Goal: Task Accomplishment & Management: Manage account settings

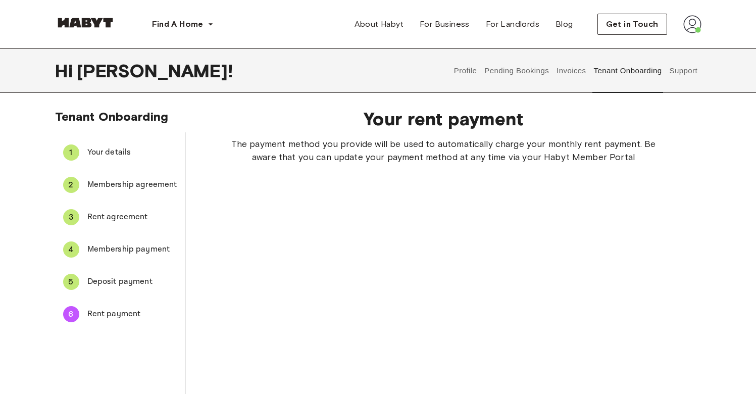
scroll to position [258, 0]
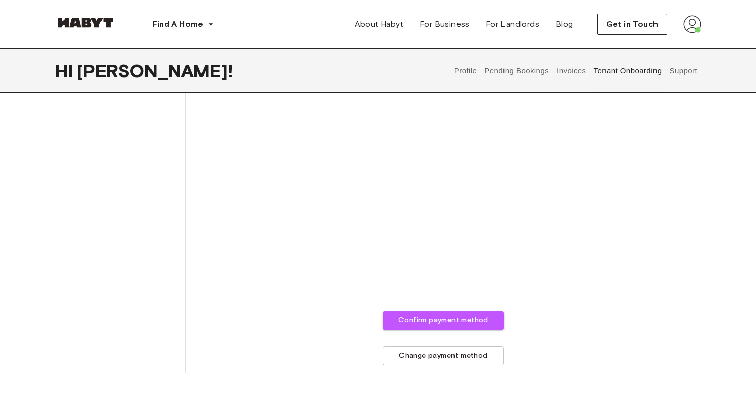
click at [649, 198] on div "The payment method you provide will be used to automatically charge your monthl…" at bounding box center [443, 123] width 451 height 486
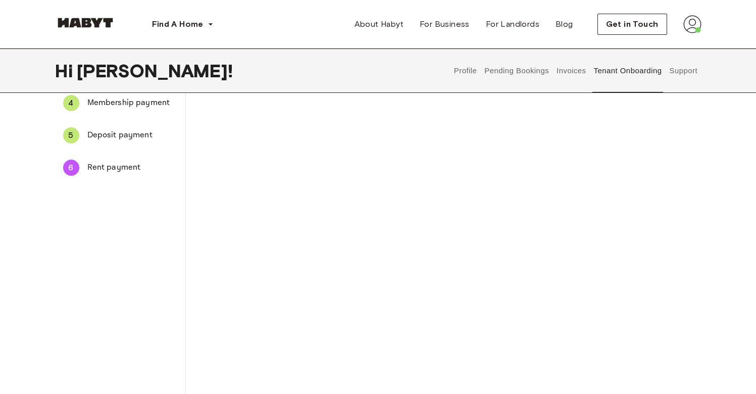
scroll to position [132, 0]
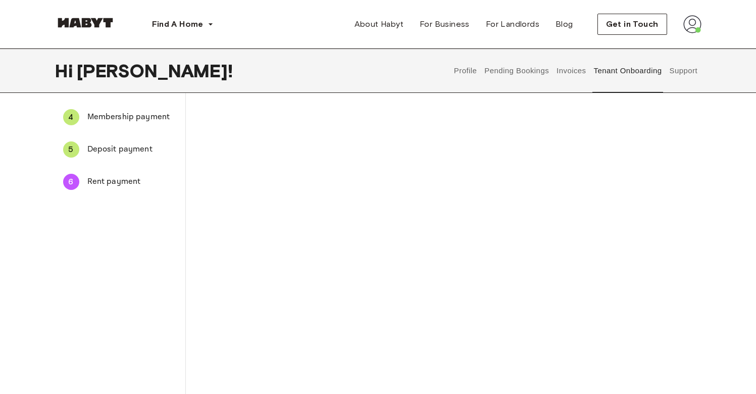
click at [628, 264] on div "The payment method you provide will be used to automatically charge your monthl…" at bounding box center [443, 248] width 451 height 486
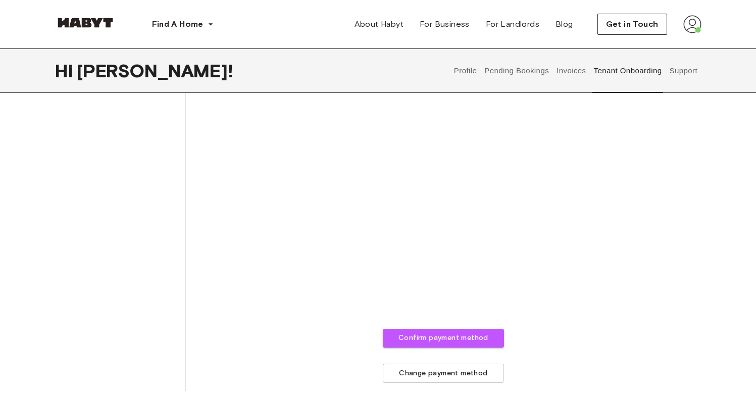
scroll to position [271, 0]
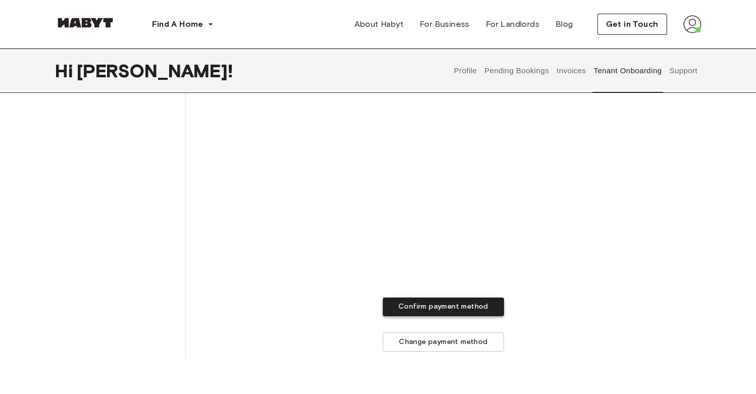
click at [491, 313] on button "Confirm payment method" at bounding box center [443, 307] width 121 height 19
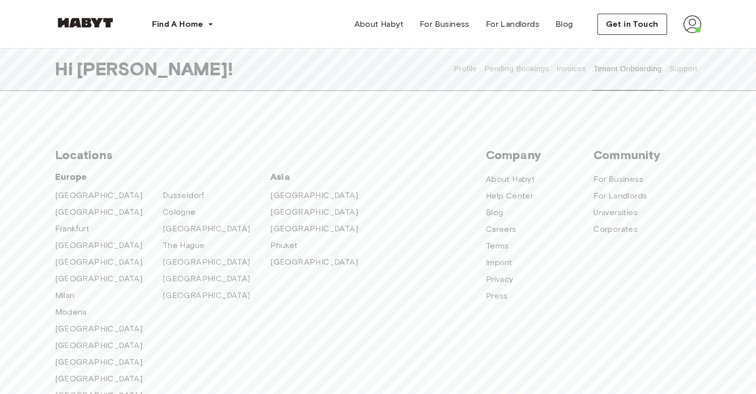
scroll to position [225, 0]
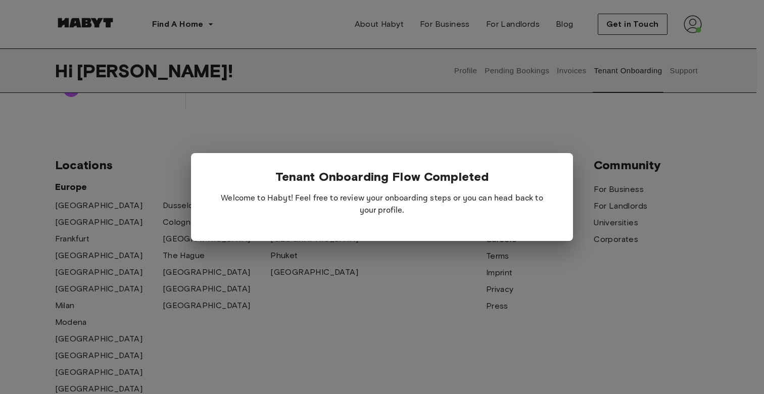
click at [445, 265] on div at bounding box center [382, 197] width 764 height 394
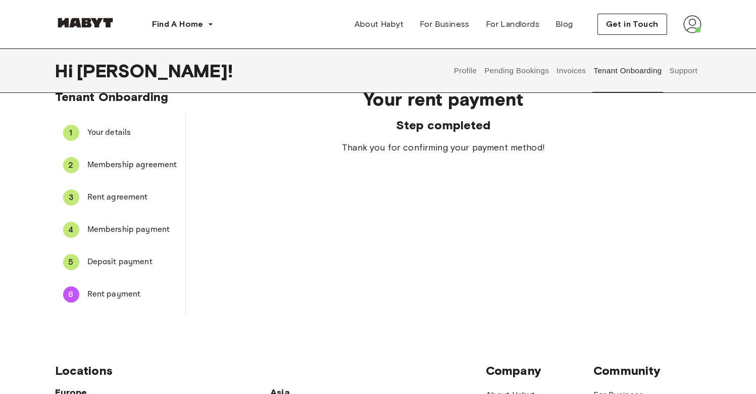
scroll to position [0, 0]
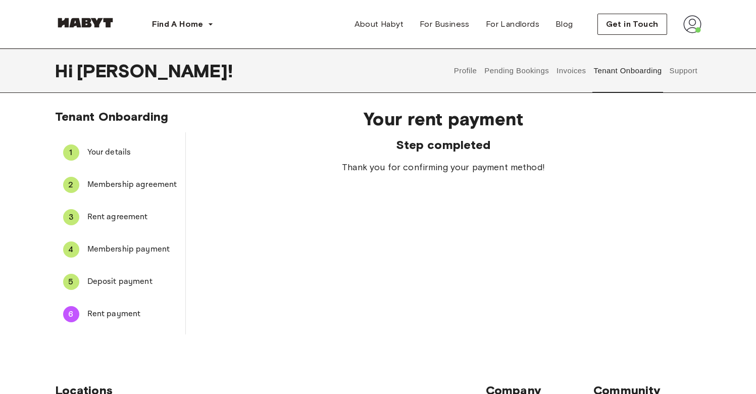
click at [470, 75] on button "Profile" at bounding box center [466, 71] width 26 height 44
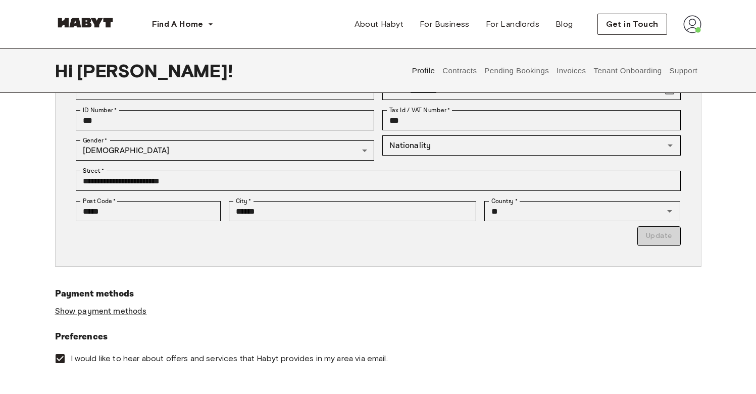
scroll to position [164, 0]
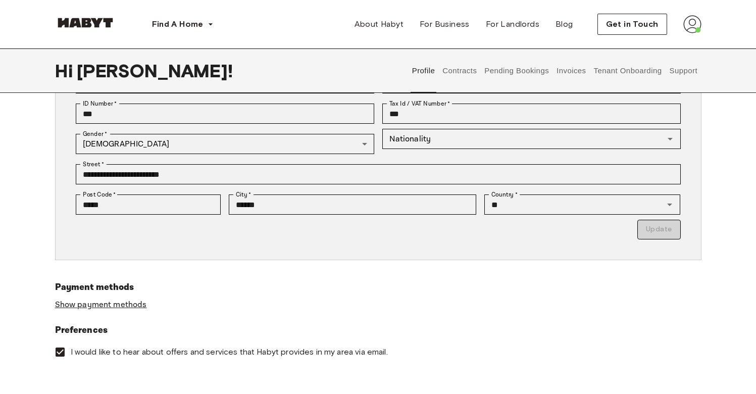
click at [116, 304] on link "Show payment methods" at bounding box center [101, 305] width 92 height 11
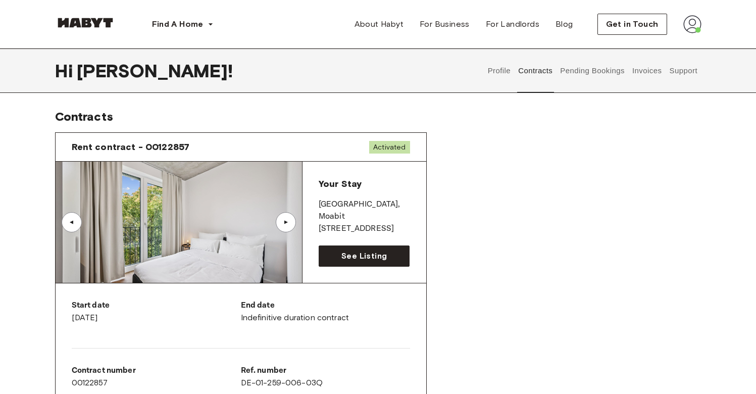
click at [501, 79] on button "Profile" at bounding box center [500, 71] width 26 height 44
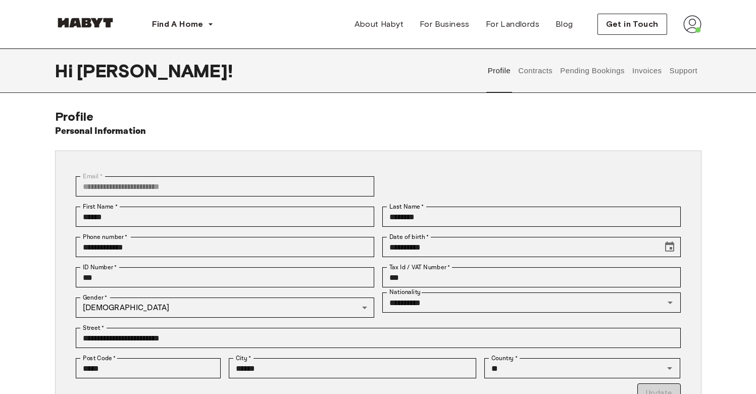
click at [448, 231] on div "Last Name   * ******** Last Name   *" at bounding box center [527, 217] width 307 height 30
click at [432, 278] on input "***" at bounding box center [531, 277] width 299 height 20
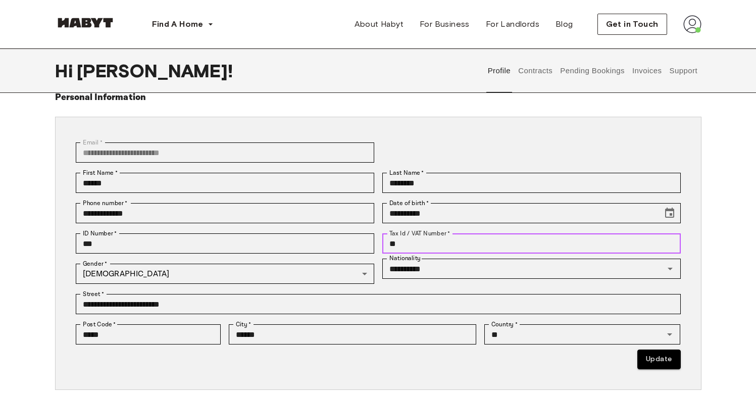
scroll to position [57, 0]
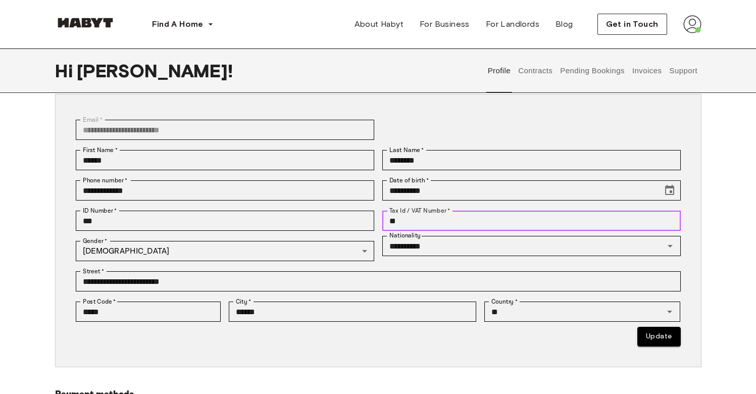
type input "*"
type input "**********"
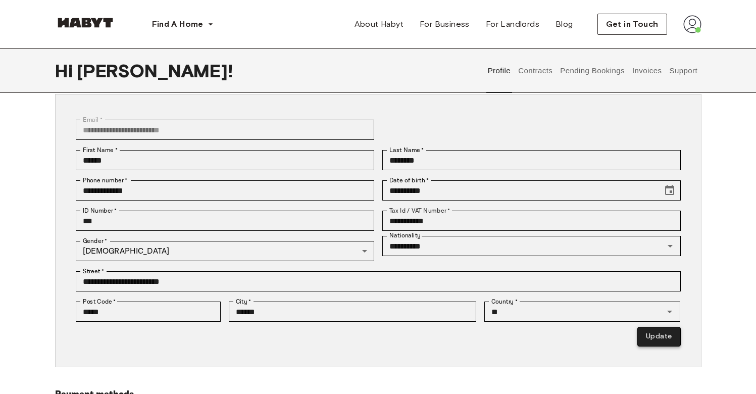
click at [675, 334] on button "Update" at bounding box center [659, 337] width 43 height 20
type input "*********"
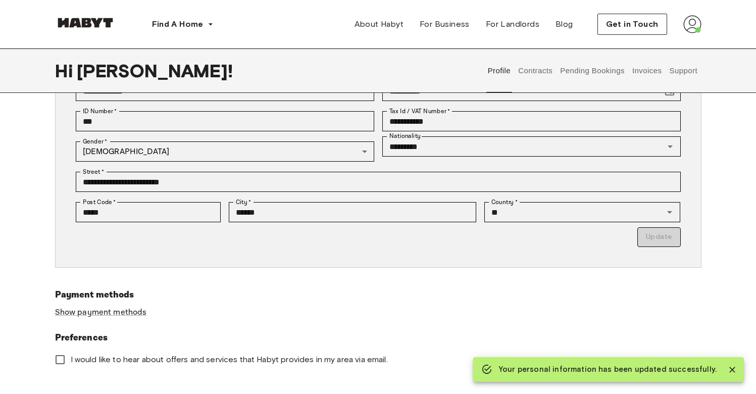
scroll to position [156, 0]
click at [58, 308] on link "Show payment methods" at bounding box center [101, 313] width 92 height 11
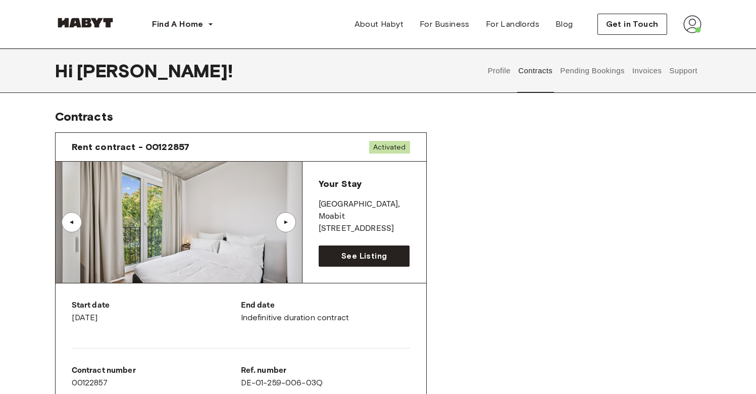
scroll to position [10, 0]
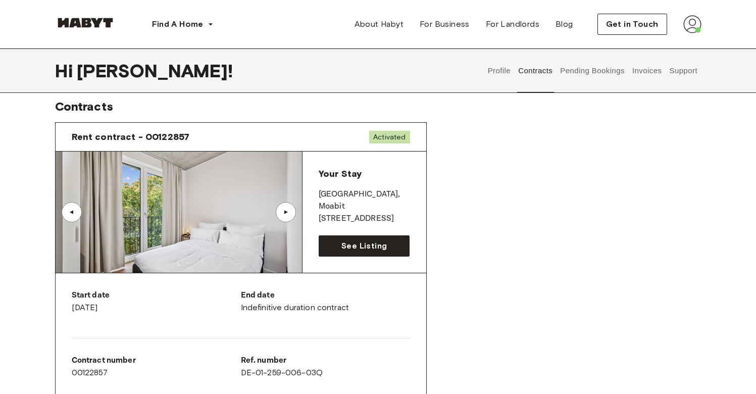
click at [592, 83] on button "Pending Bookings" at bounding box center [592, 71] width 67 height 44
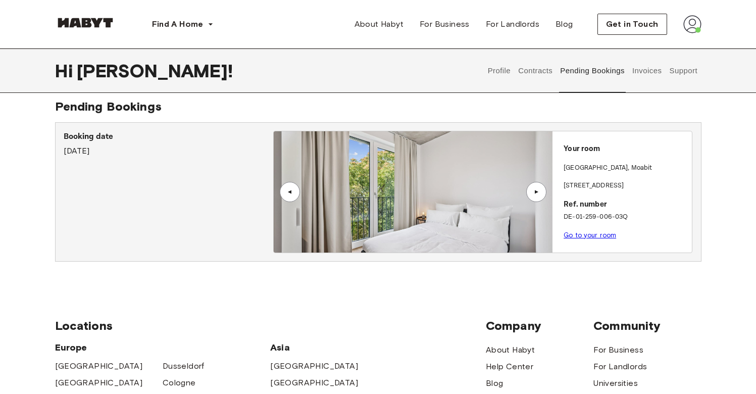
click at [537, 194] on div "▲" at bounding box center [536, 192] width 10 height 6
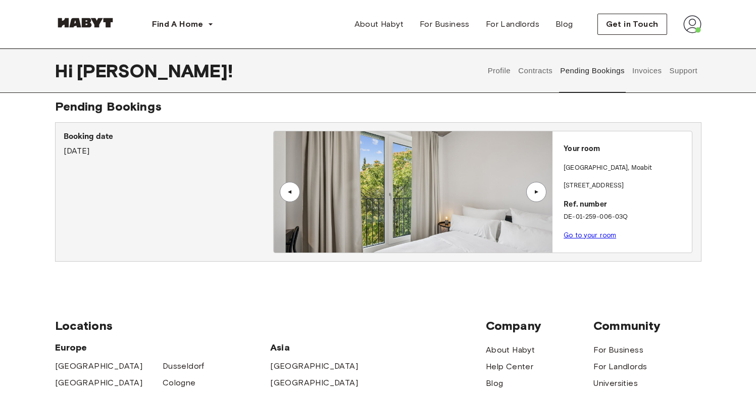
click at [537, 194] on div "▲" at bounding box center [536, 192] width 10 height 6
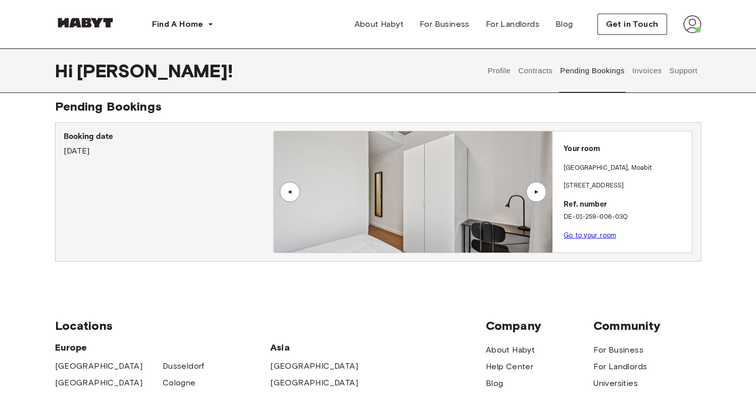
click at [537, 194] on div "▲" at bounding box center [536, 192] width 10 height 6
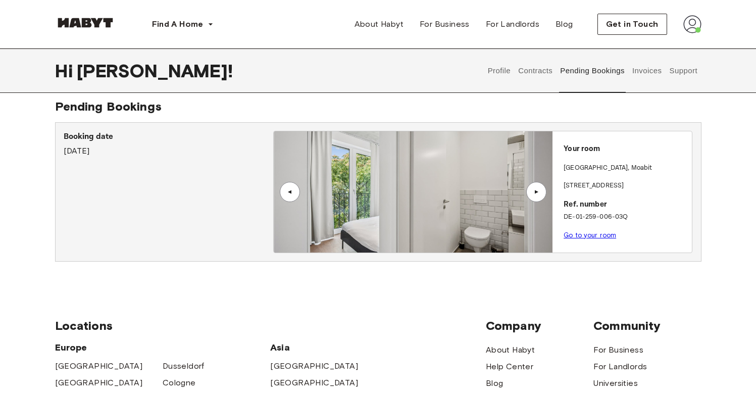
click at [537, 194] on div "▲" at bounding box center [536, 192] width 10 height 6
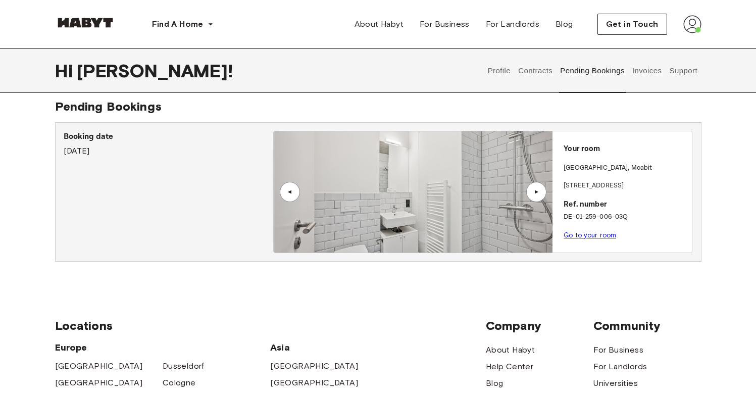
click at [537, 194] on div "▲" at bounding box center [536, 192] width 10 height 6
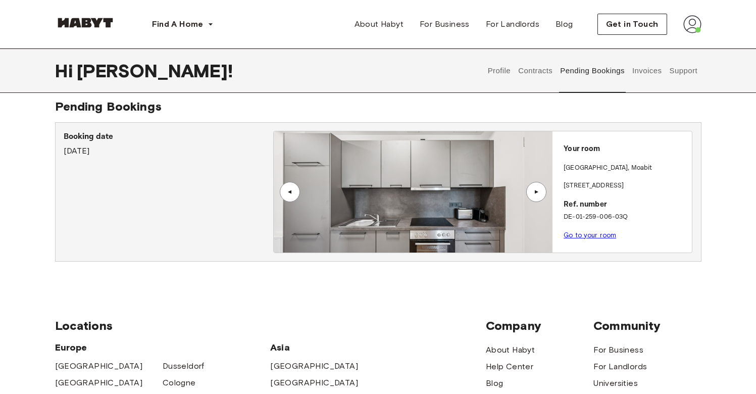
click at [537, 194] on div "▲" at bounding box center [536, 192] width 10 height 6
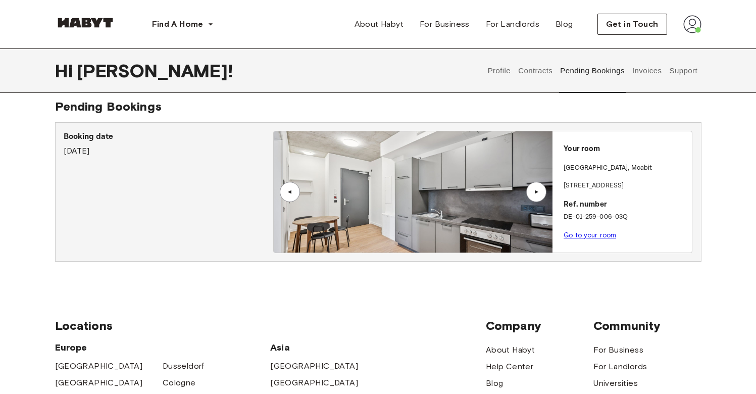
click at [582, 233] on link "Go to your room" at bounding box center [590, 235] width 53 height 8
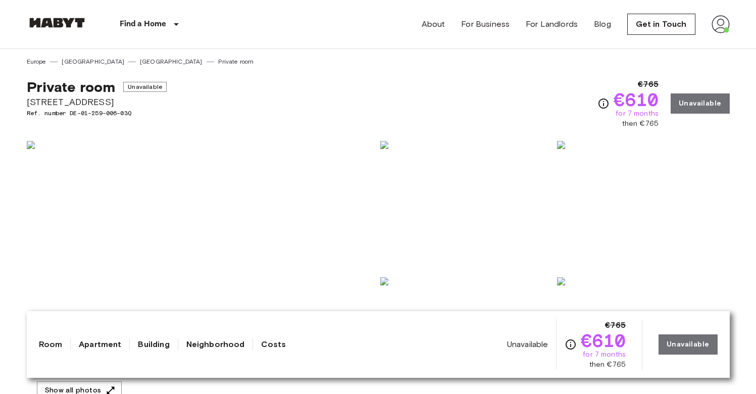
click at [729, 24] on img at bounding box center [721, 24] width 18 height 18
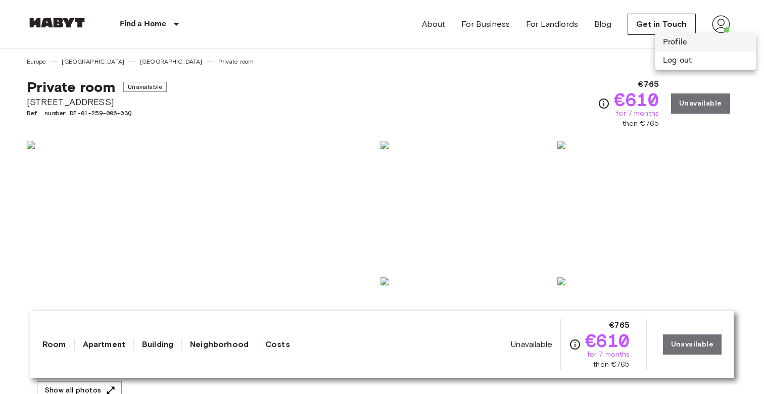
click at [700, 38] on li "Profile" at bounding box center [705, 42] width 101 height 18
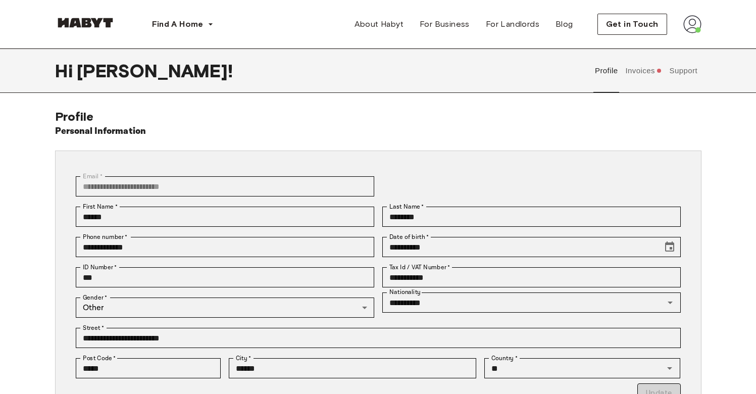
click at [649, 81] on button "Invoices" at bounding box center [643, 71] width 39 height 44
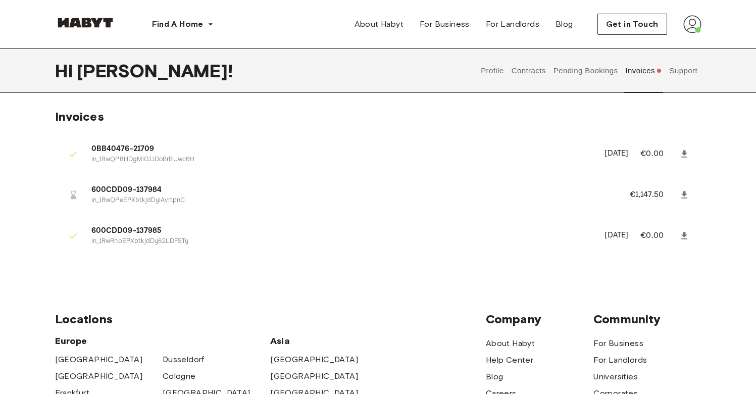
click at [73, 199] on div at bounding box center [73, 195] width 20 height 20
click at [673, 75] on button "Support" at bounding box center [683, 71] width 31 height 44
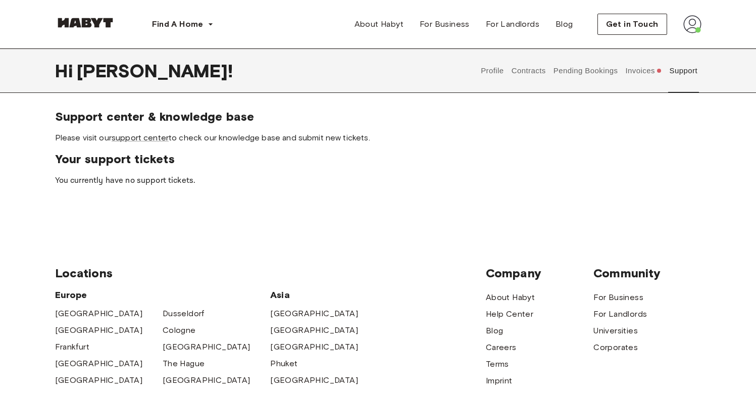
click at [527, 71] on button "Contracts" at bounding box center [528, 71] width 37 height 44
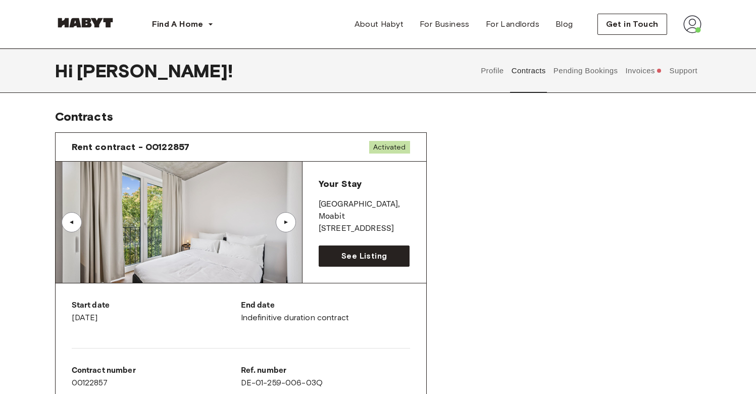
click at [500, 72] on button "Profile" at bounding box center [493, 71] width 26 height 44
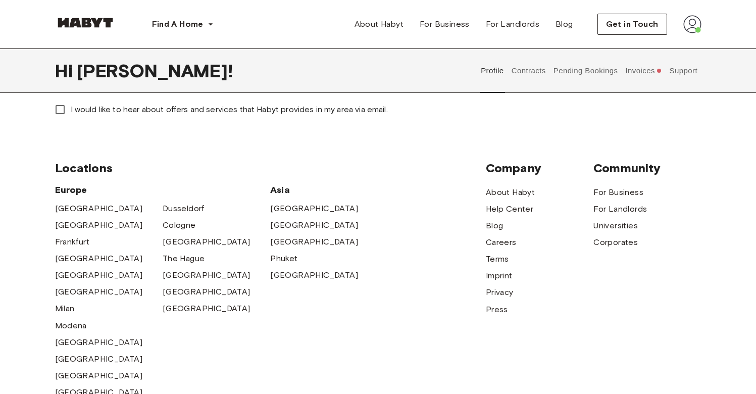
scroll to position [223, 0]
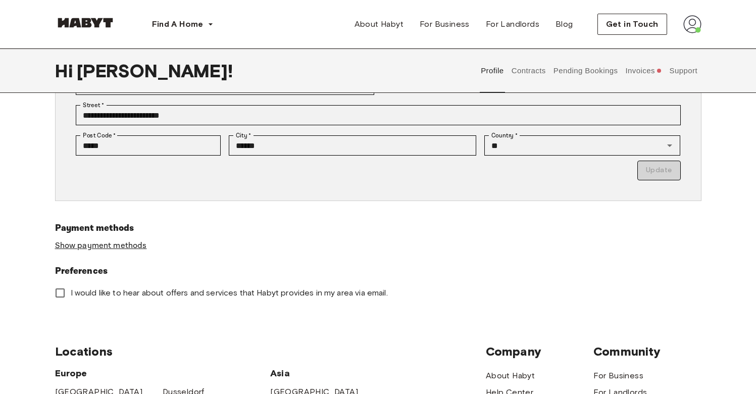
click at [138, 244] on link "Show payment methods" at bounding box center [101, 245] width 92 height 11
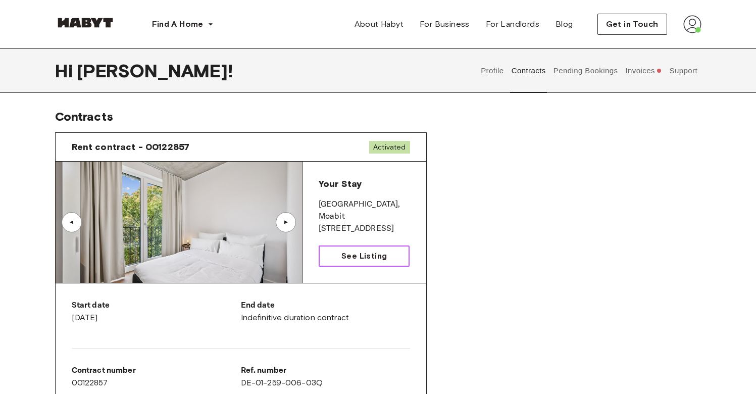
click at [363, 249] on link "See Listing" at bounding box center [364, 256] width 91 height 21
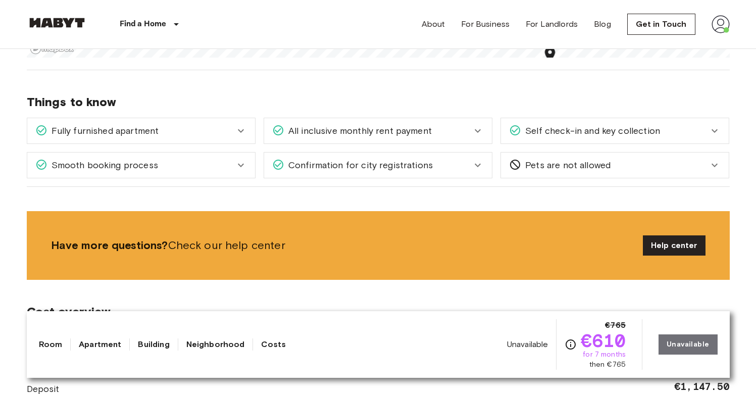
scroll to position [1036, 0]
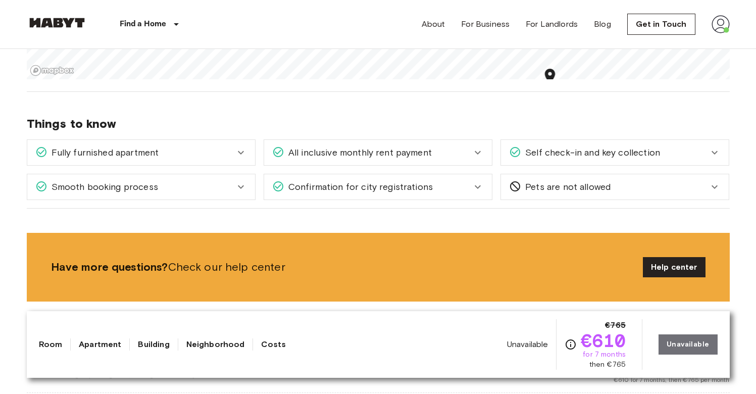
click at [217, 151] on div "Fully furnished apartment" at bounding box center [135, 152] width 200 height 13
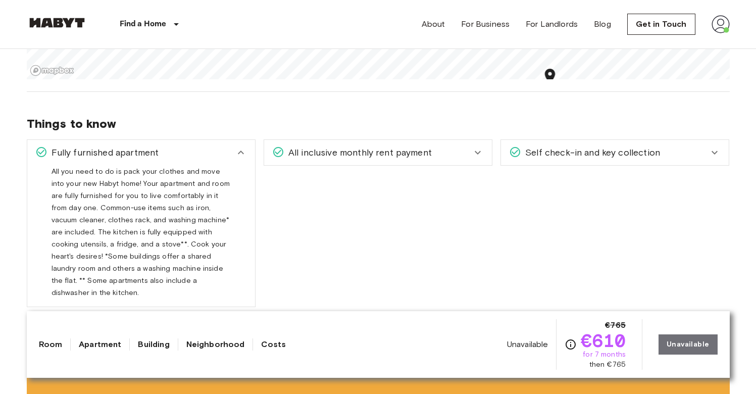
click at [217, 151] on div "Fully furnished apartment" at bounding box center [135, 152] width 200 height 13
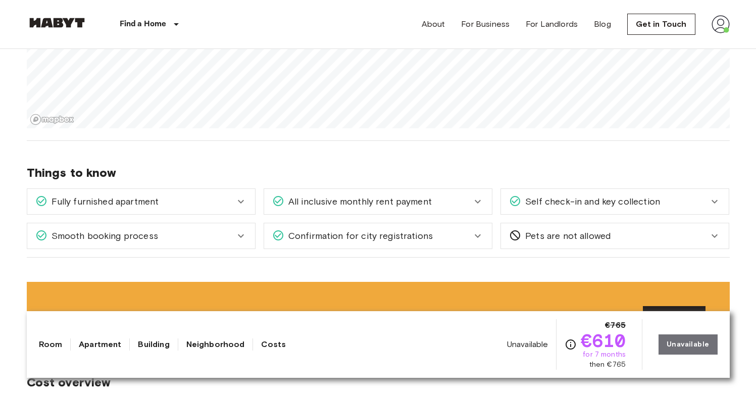
scroll to position [1018, 0]
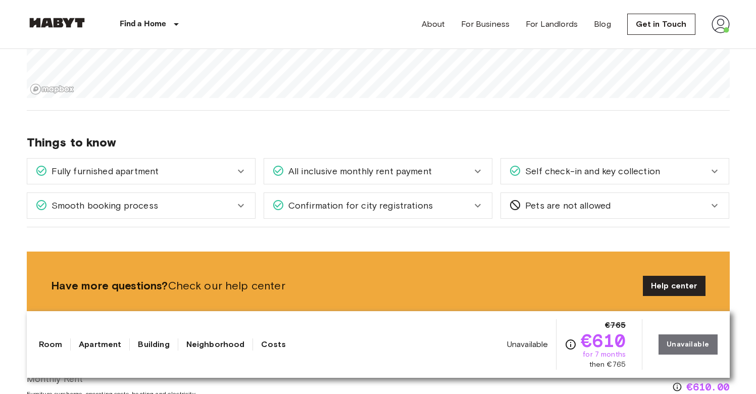
click at [437, 213] on div "Confirmation for city registrations" at bounding box center [378, 205] width 228 height 25
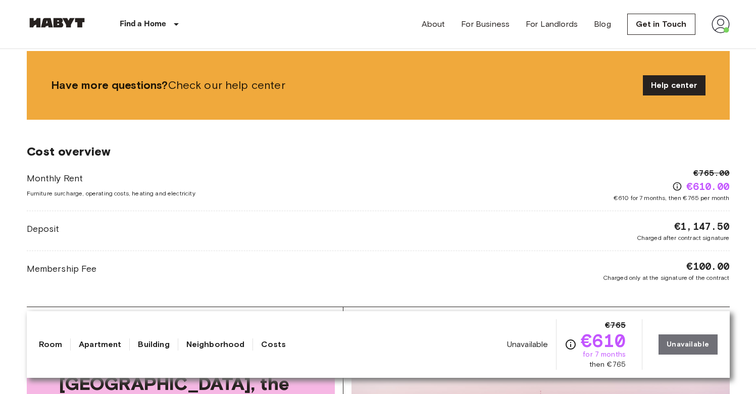
scroll to position [1378, 0]
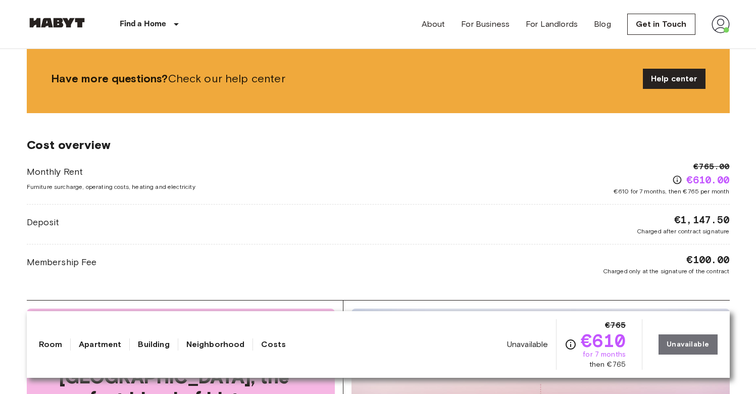
click at [716, 31] on img at bounding box center [721, 24] width 18 height 18
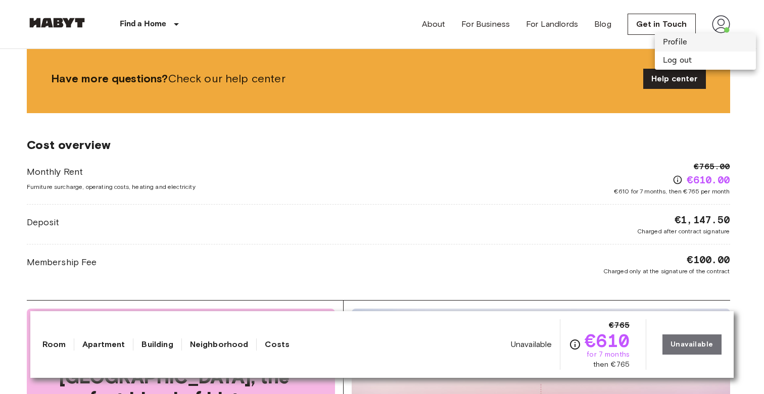
click at [713, 36] on li "Profile" at bounding box center [705, 42] width 101 height 18
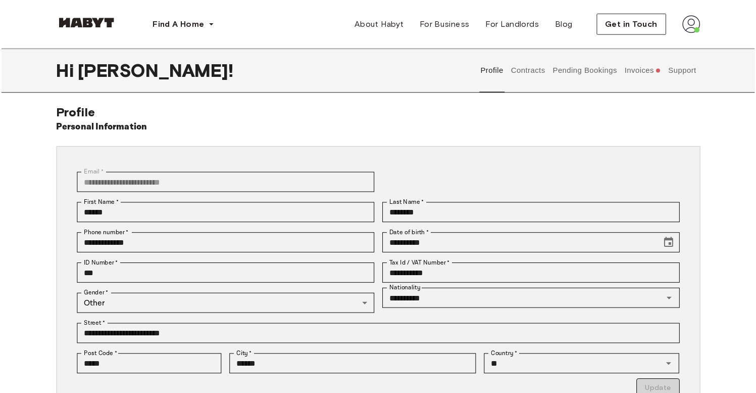
scroll to position [5, 0]
click at [631, 68] on button "Invoices" at bounding box center [643, 71] width 39 height 44
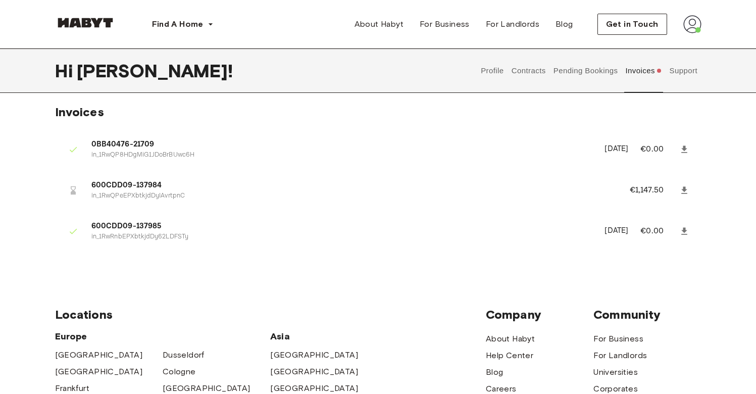
click at [679, 187] on link at bounding box center [684, 190] width 18 height 18
click at [517, 70] on button "Contracts" at bounding box center [528, 71] width 37 height 44
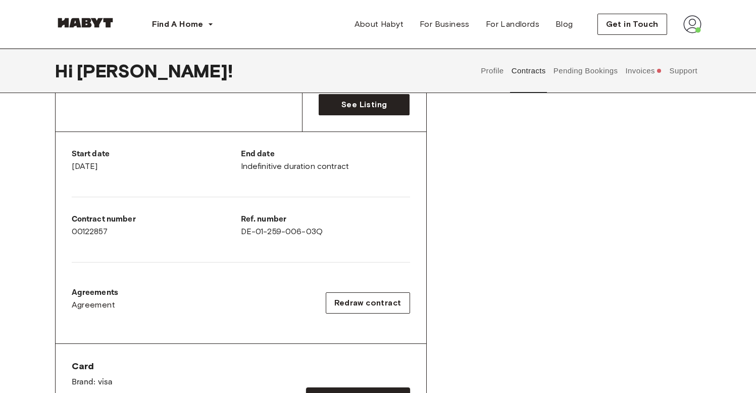
scroll to position [117, 0]
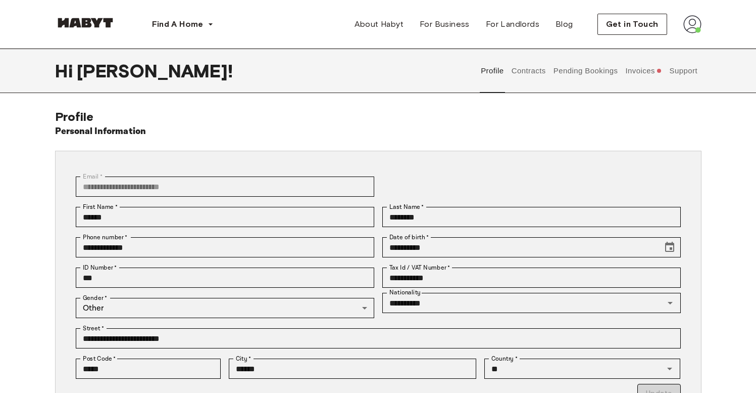
click at [523, 79] on button "Contracts" at bounding box center [528, 71] width 37 height 44
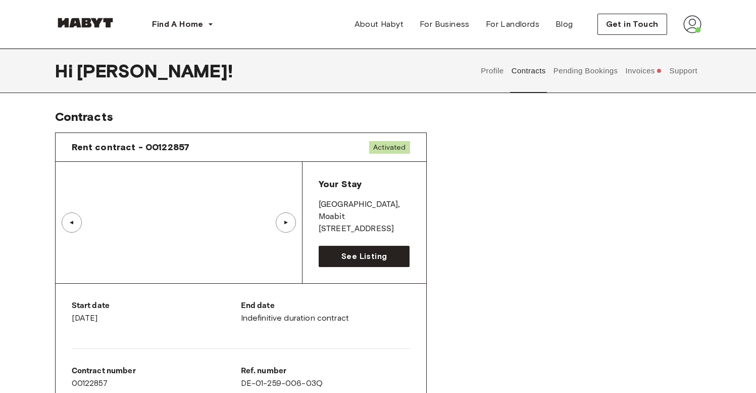
scroll to position [181, 0]
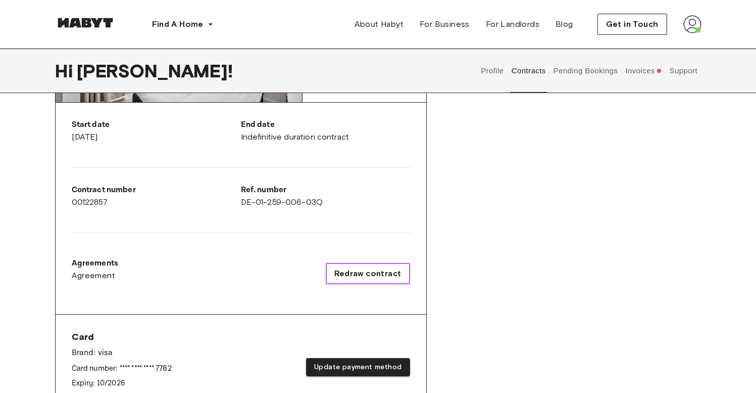
click at [392, 268] on span "Redraw contract" at bounding box center [367, 273] width 67 height 12
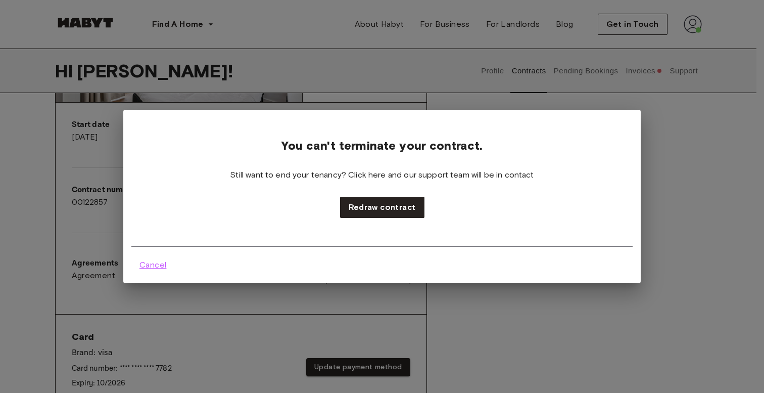
click at [148, 271] on button "Cancel" at bounding box center [152, 265] width 43 height 20
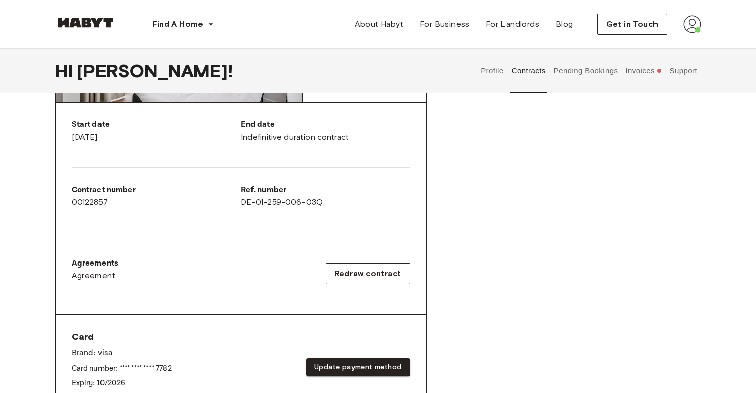
click at [490, 308] on div "Rent contract - 00122857 Activated ▲ ▲ Your Stay BERLIN , Moabit Stromstraße 48…" at bounding box center [378, 193] width 647 height 501
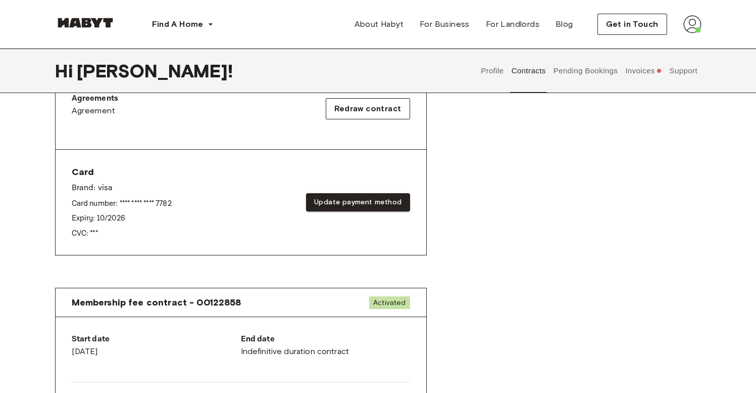
scroll to position [275, 0]
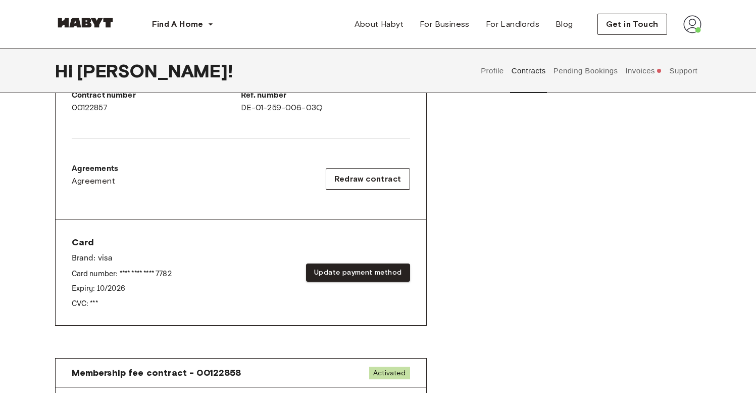
click at [641, 80] on button "Invoices" at bounding box center [643, 71] width 39 height 44
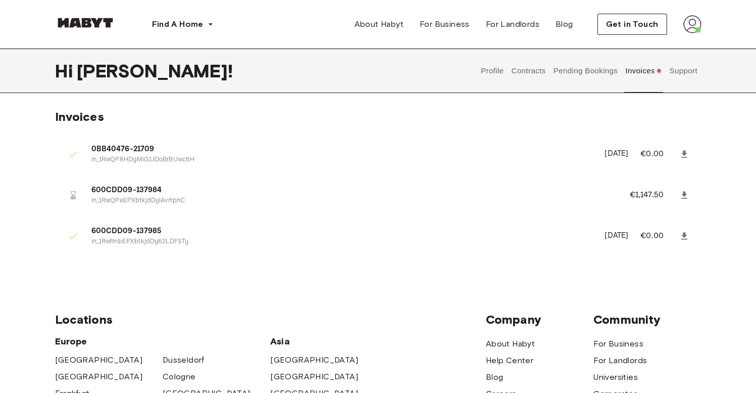
click at [672, 74] on button "Support" at bounding box center [683, 71] width 31 height 44
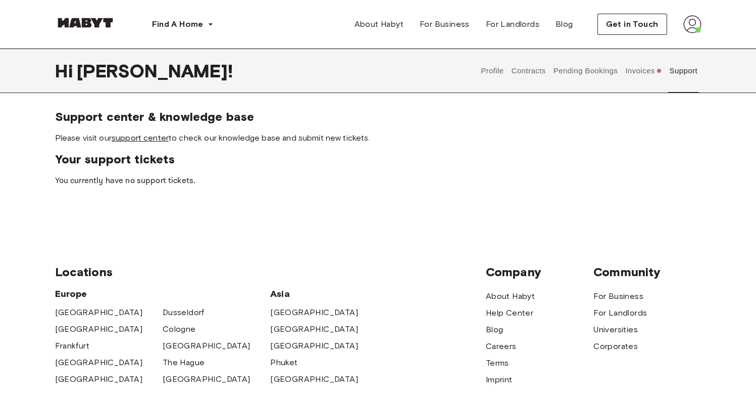
click at [126, 141] on link "support center" at bounding box center [140, 138] width 57 height 10
click at [496, 66] on button "Profile" at bounding box center [493, 71] width 26 height 44
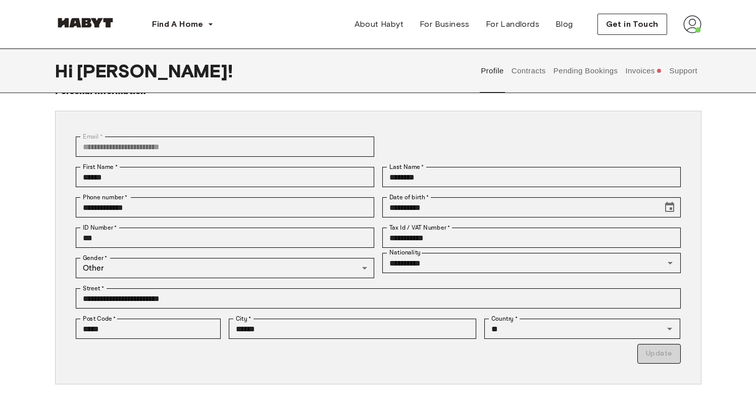
scroll to position [45, 0]
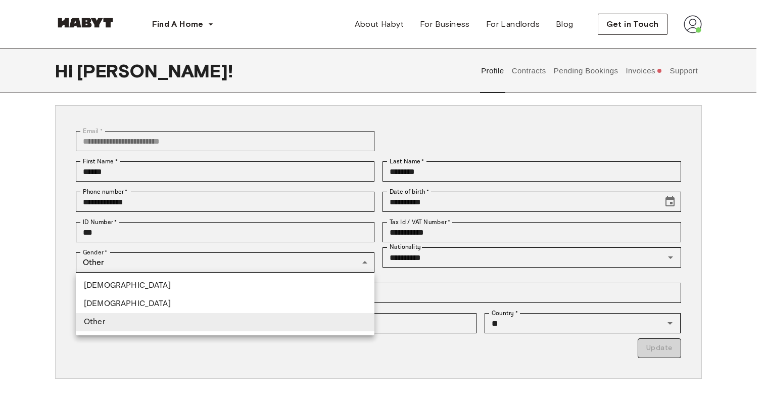
click at [249, 287] on li "Male" at bounding box center [225, 285] width 299 height 18
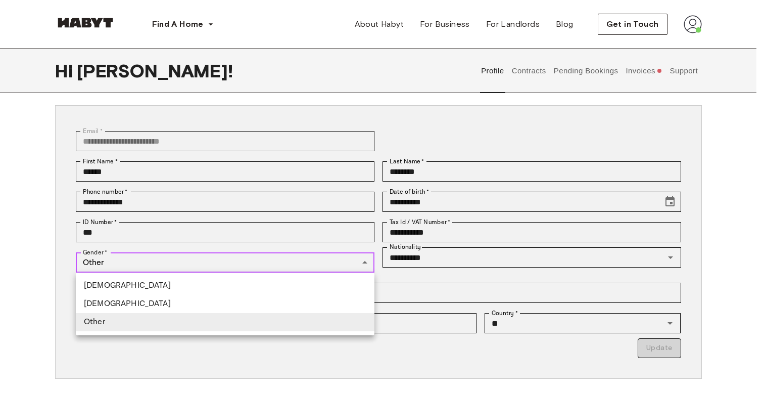
type input "****"
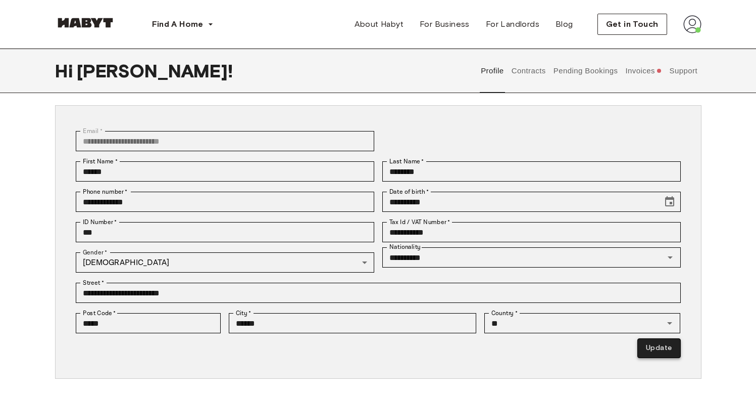
click at [668, 350] on button "Update" at bounding box center [659, 348] width 43 height 20
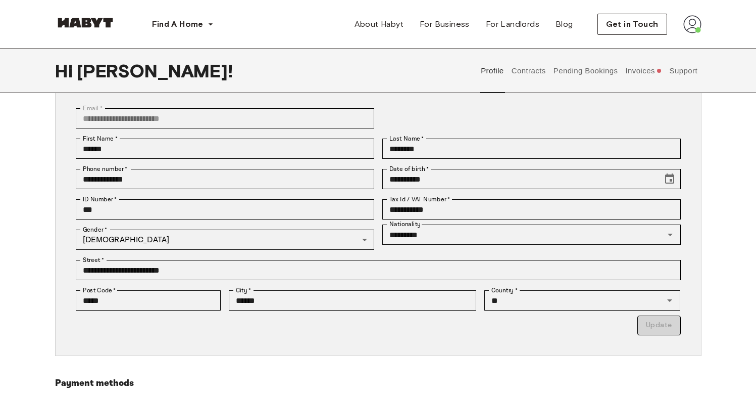
scroll to position [77, 0]
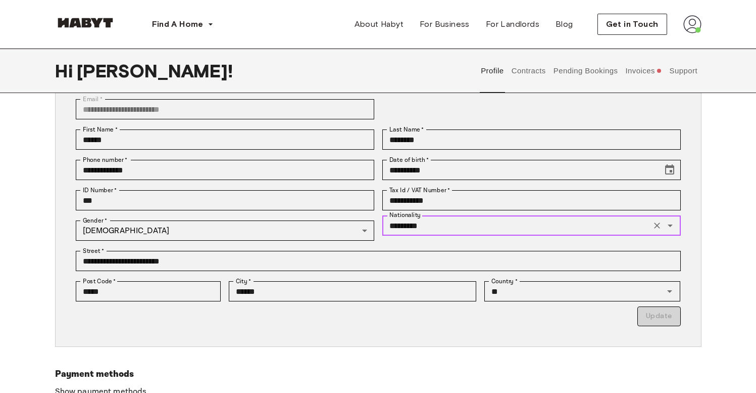
click at [476, 228] on input "*********" at bounding box center [516, 225] width 263 height 14
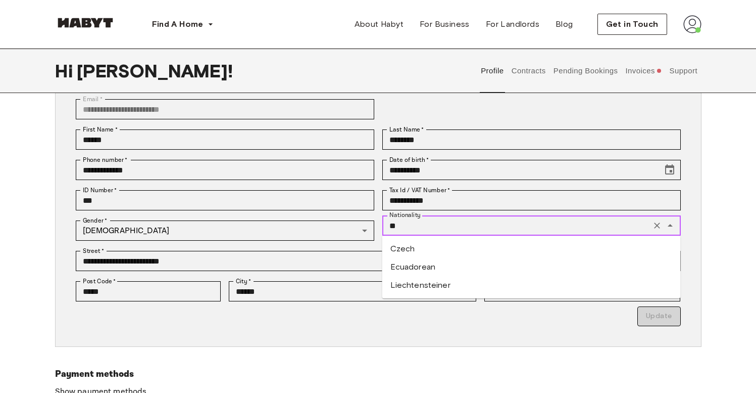
click at [446, 261] on li "Ecuadorean" at bounding box center [531, 267] width 299 height 18
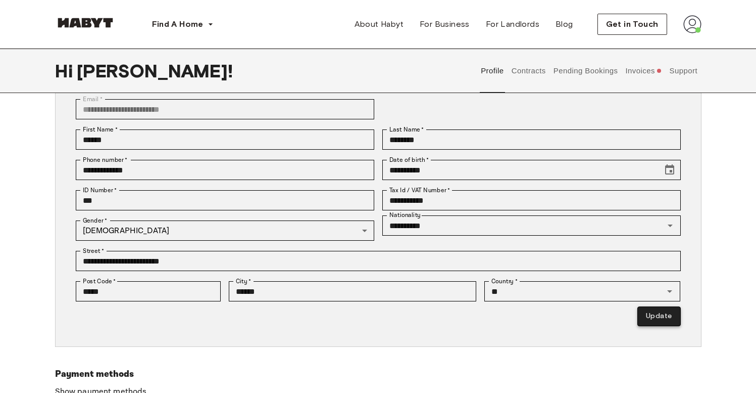
click at [646, 325] on button "Update" at bounding box center [659, 316] width 43 height 20
type input "*********"
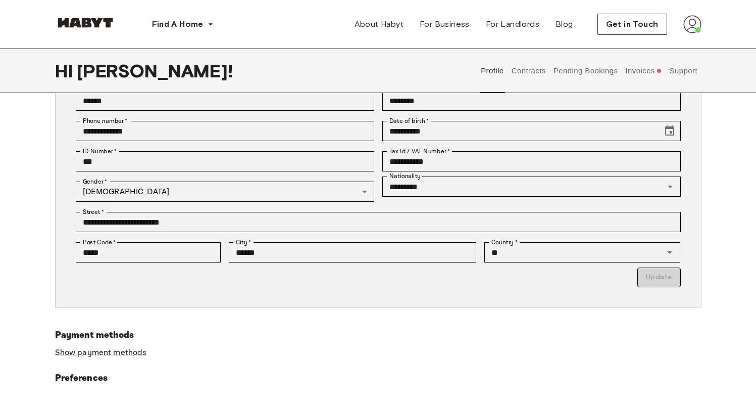
scroll to position [0, 0]
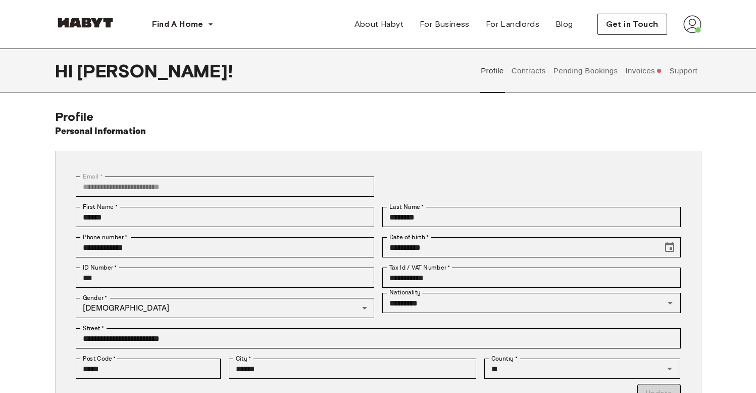
click at [524, 77] on button "Contracts" at bounding box center [528, 71] width 37 height 44
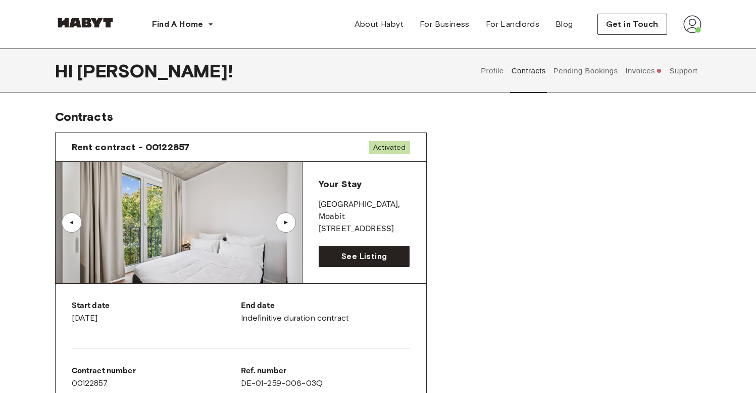
click at [278, 224] on div "▲" at bounding box center [286, 222] width 20 height 20
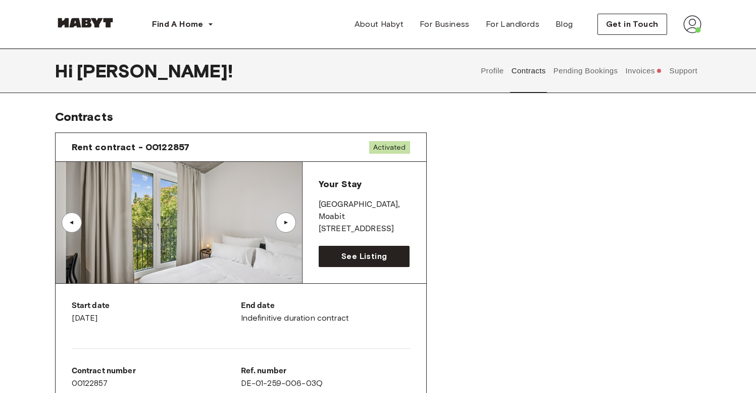
click at [280, 223] on div "▲" at bounding box center [286, 222] width 20 height 20
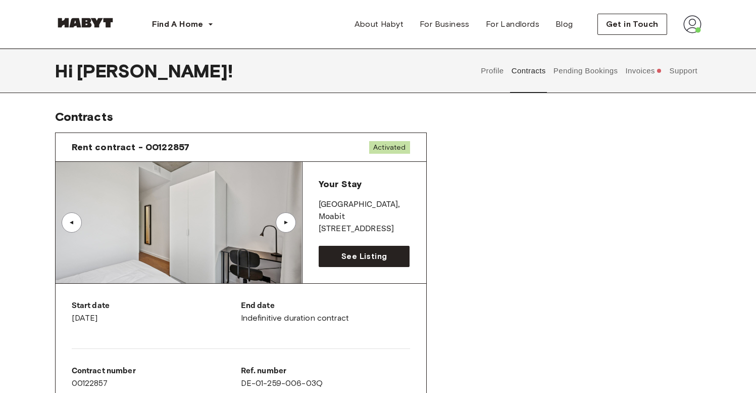
click at [280, 223] on div "▲" at bounding box center [286, 222] width 20 height 20
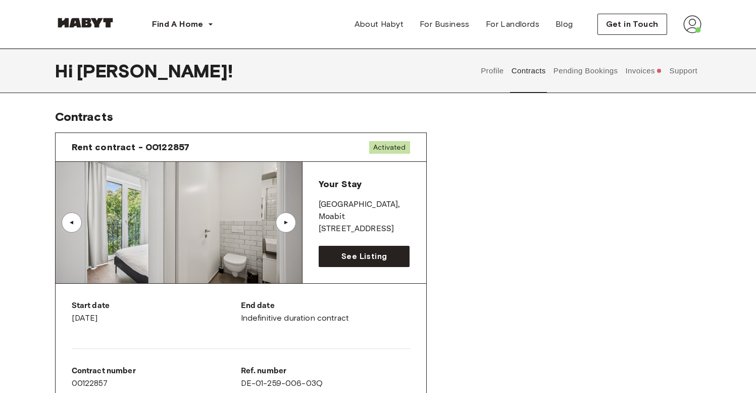
click at [280, 223] on div "▲" at bounding box center [286, 222] width 20 height 20
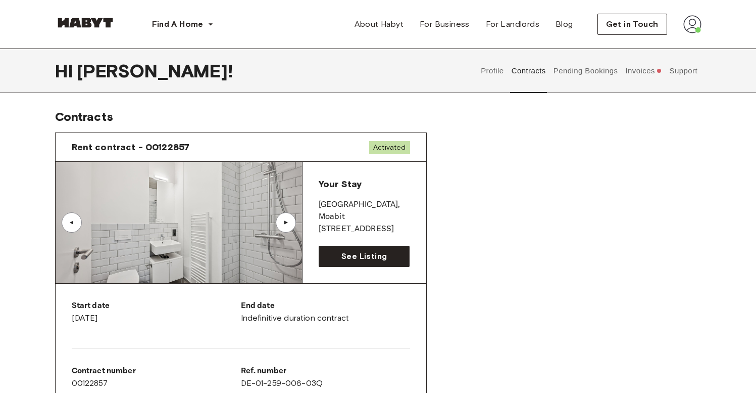
click at [280, 223] on div "▲" at bounding box center [286, 222] width 20 height 20
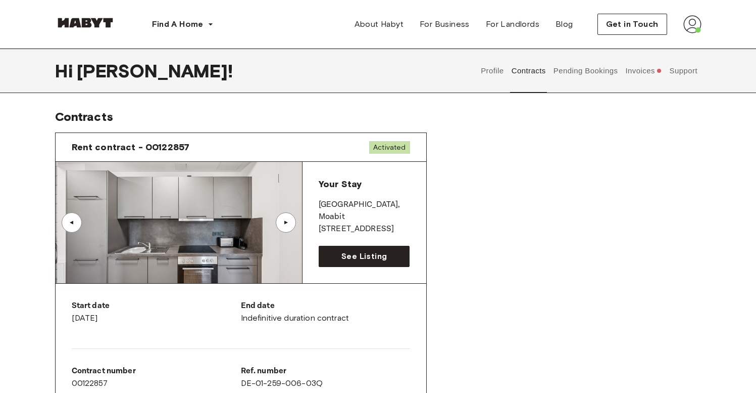
click at [280, 223] on div "▲" at bounding box center [286, 222] width 20 height 20
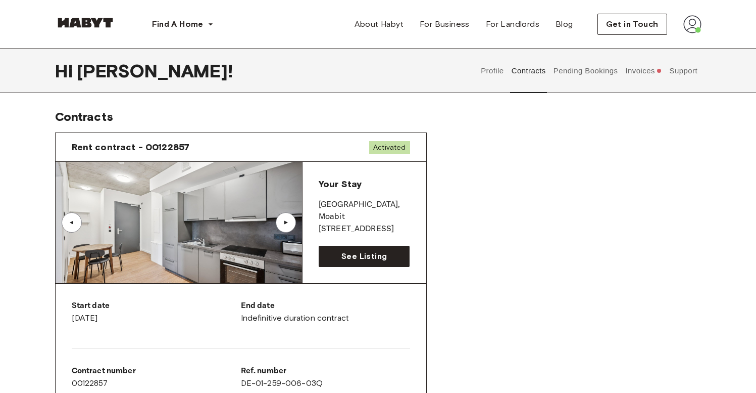
click at [542, 193] on div "Rent contract - 00122857 Activated ▲ ▲ Your Stay BERLIN , Moabit Stromstraße 48…" at bounding box center [378, 374] width 647 height 501
click at [386, 252] on span "See Listing" at bounding box center [364, 256] width 45 height 12
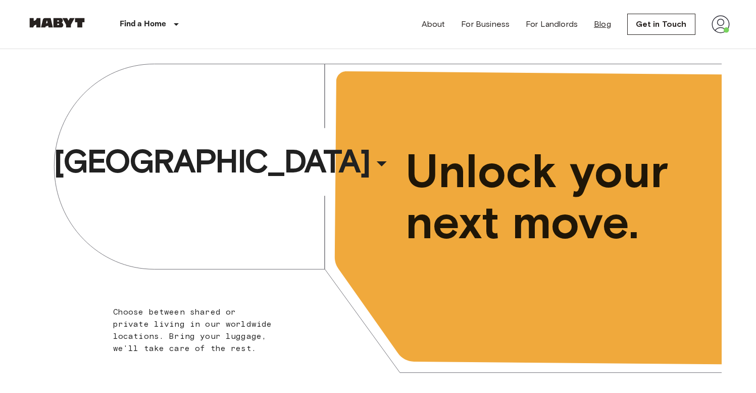
click at [603, 26] on link "Blog" at bounding box center [602, 24] width 17 height 12
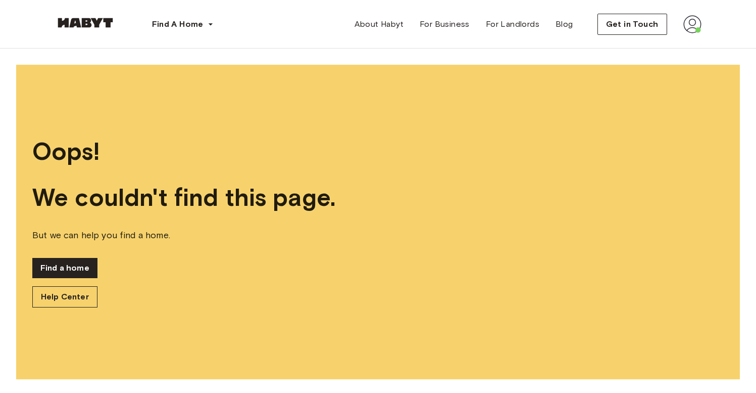
scroll to position [3, 0]
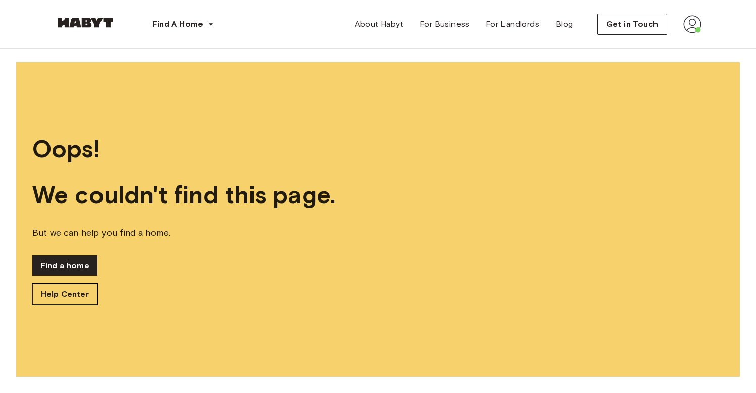
click at [89, 291] on link "Help Center" at bounding box center [64, 293] width 65 height 21
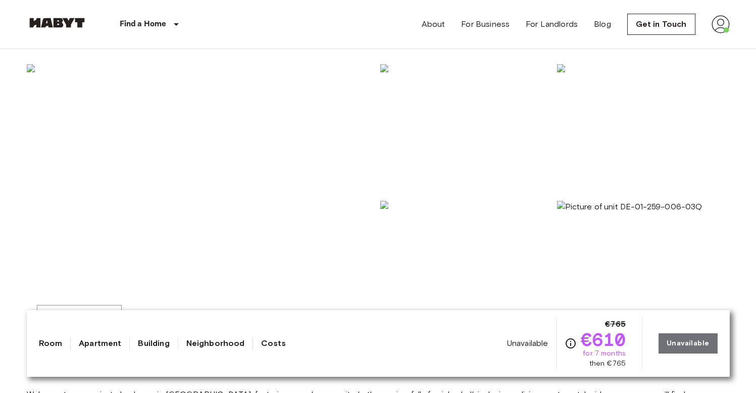
scroll to position [75, 0]
